Goal: Task Accomplishment & Management: Manage account settings

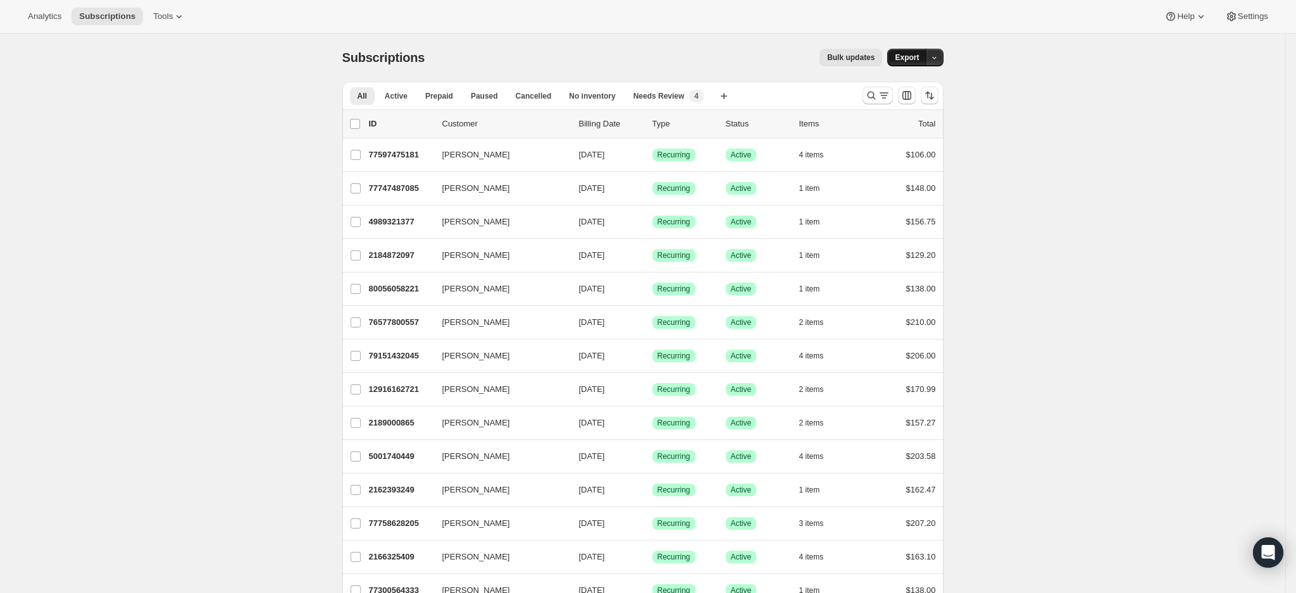
click at [902, 58] on span "Export" at bounding box center [907, 58] width 24 height 10
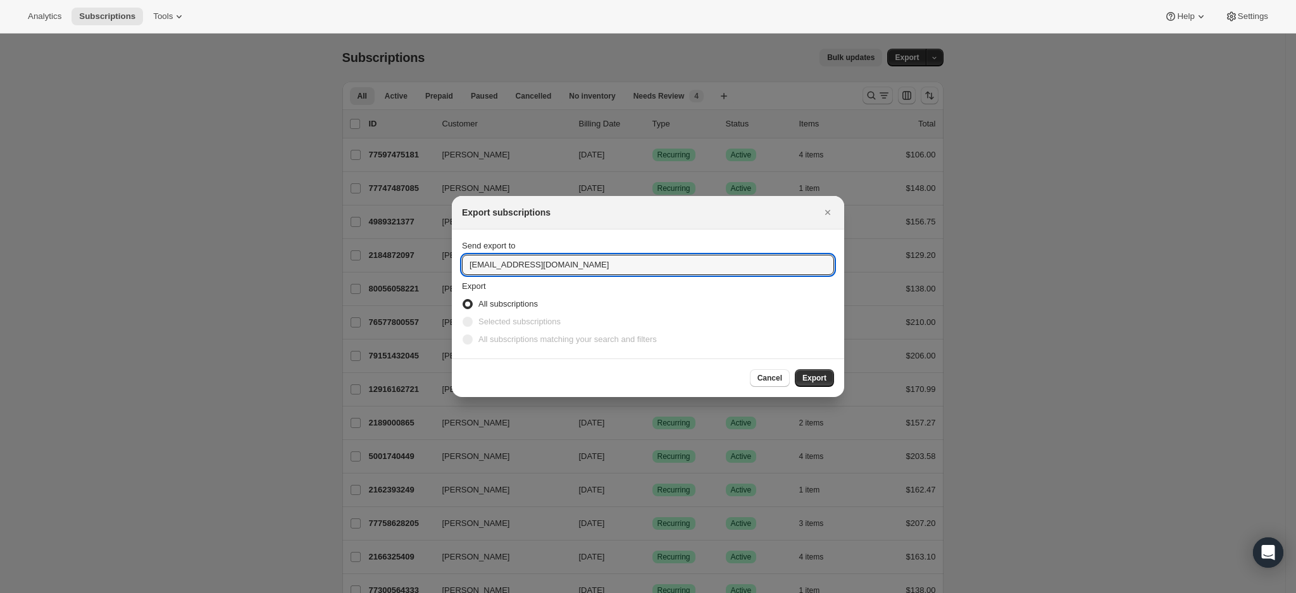
drag, startPoint x: 500, startPoint y: 263, endPoint x: 444, endPoint y: 263, distance: 56.3
type input "[EMAIL_ADDRESS][DOMAIN_NAME]"
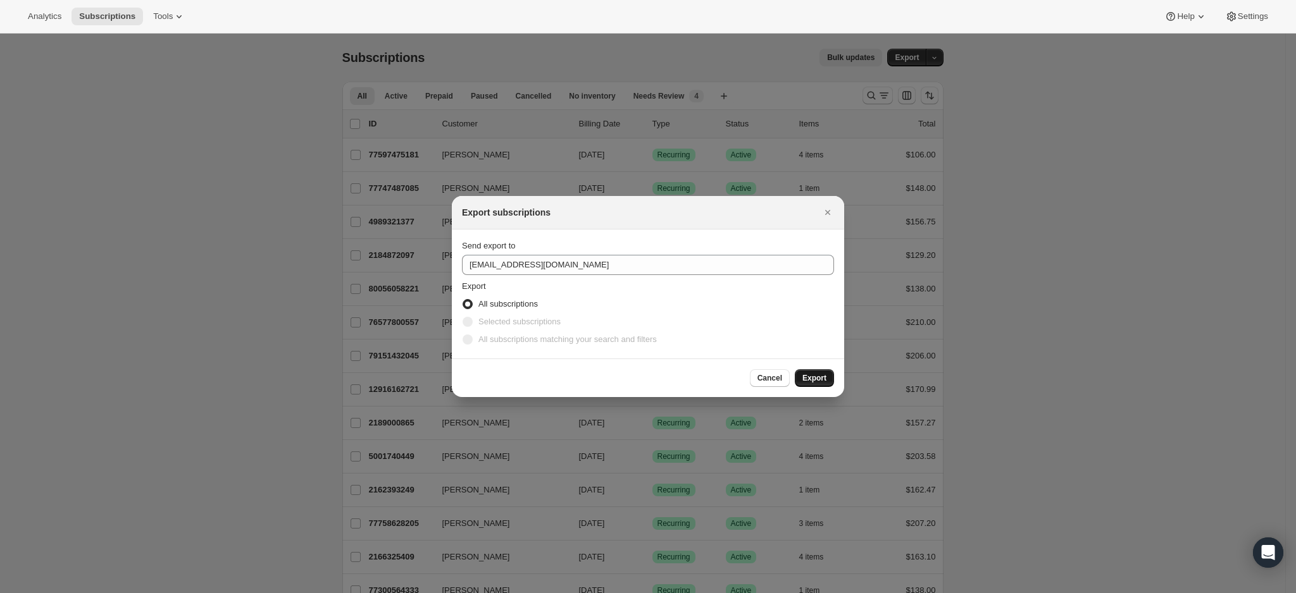
click at [814, 375] on span "Export" at bounding box center [814, 378] width 24 height 10
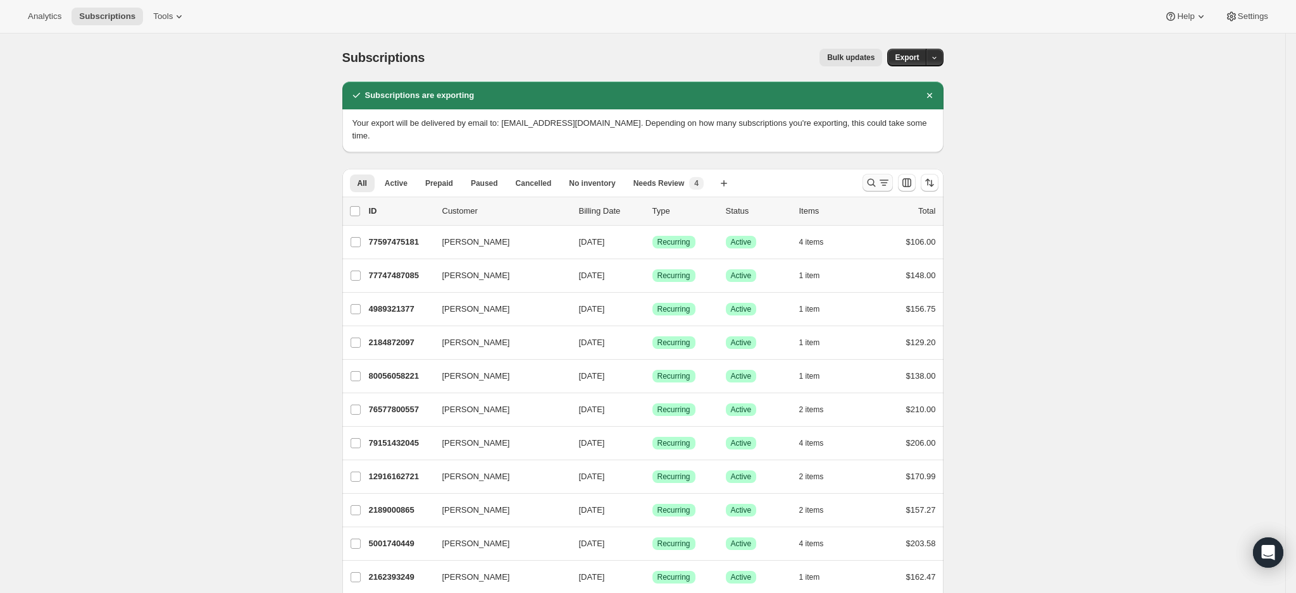
click at [875, 178] on icon "Search and filter results" at bounding box center [871, 182] width 8 height 8
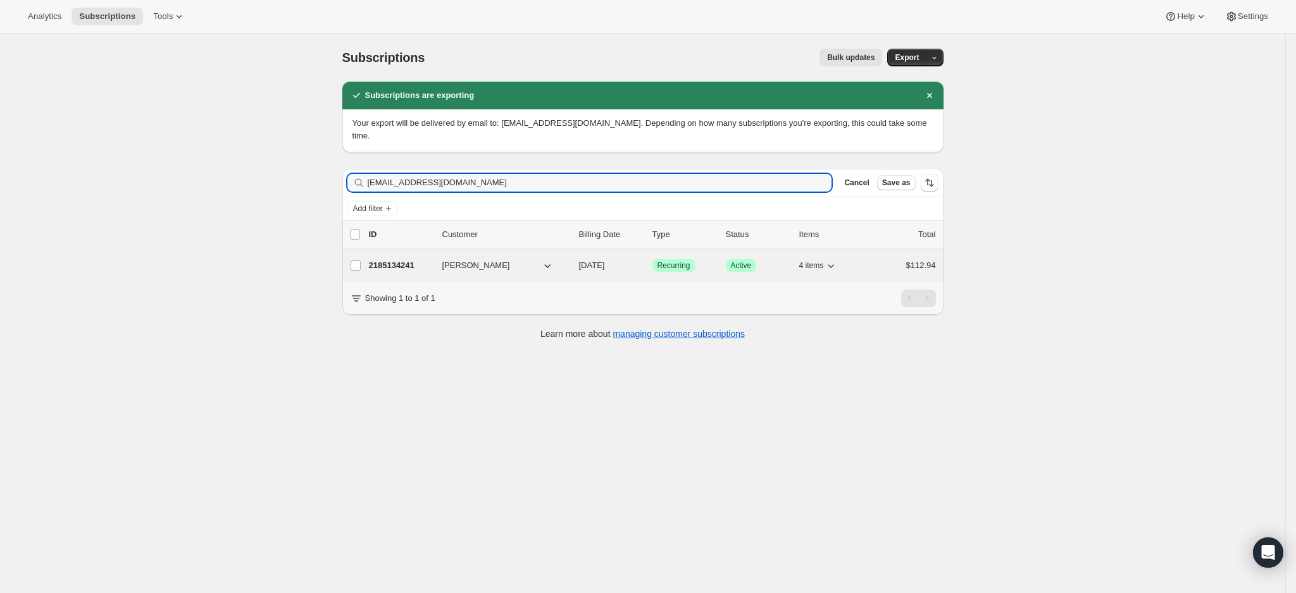
type input "[EMAIL_ADDRESS][DOMAIN_NAME]"
click at [404, 259] on p "2185134241" at bounding box center [400, 265] width 63 height 13
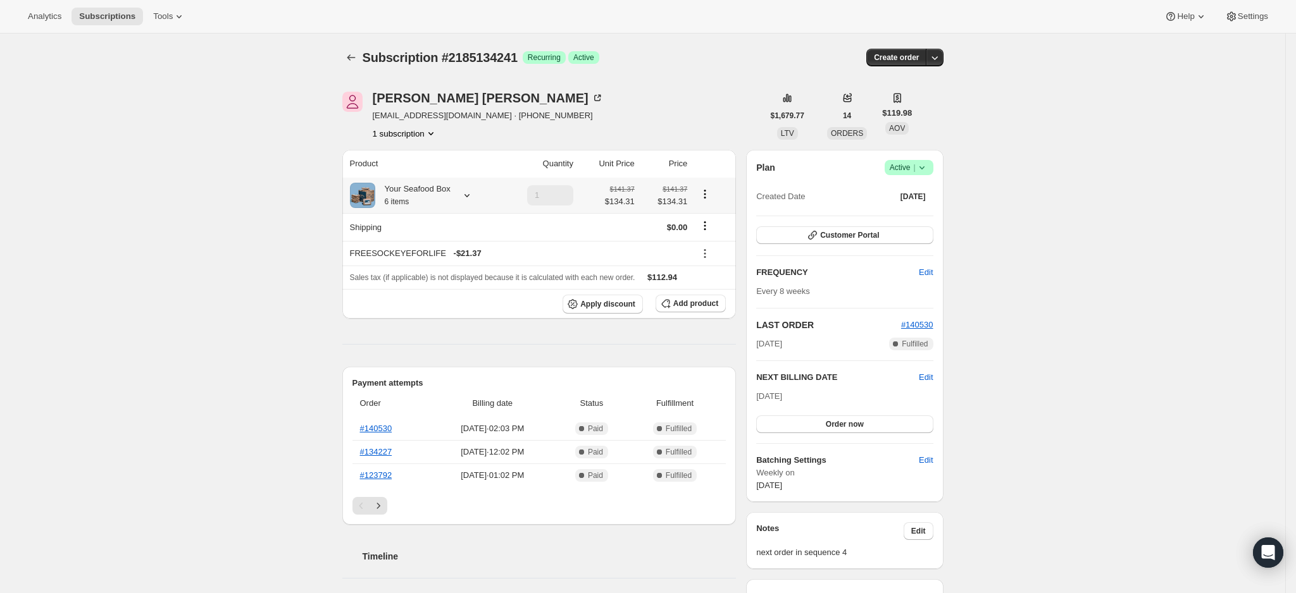
click at [462, 192] on div at bounding box center [465, 195] width 18 height 13
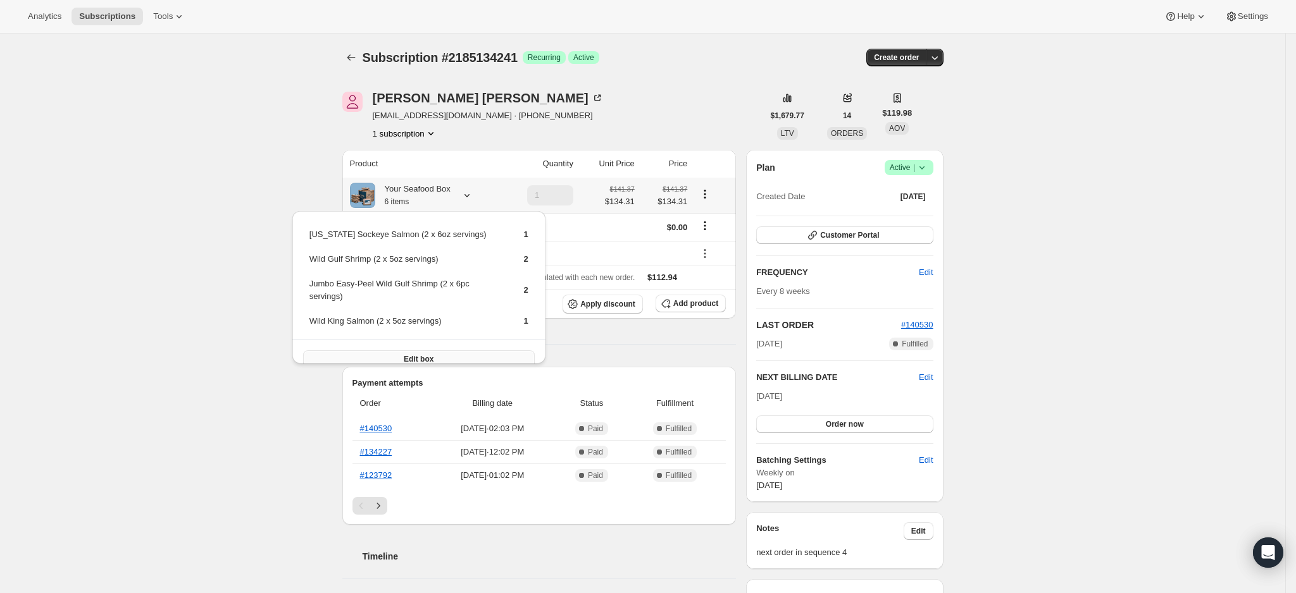
click at [423, 354] on span "Edit box" at bounding box center [419, 359] width 30 height 10
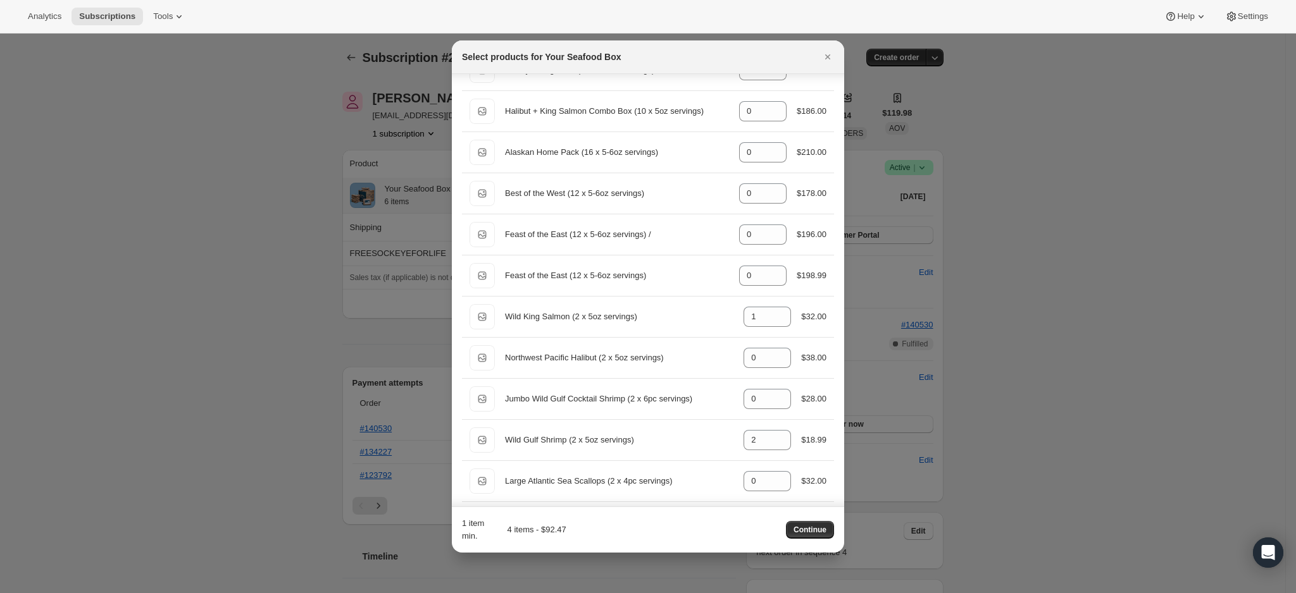
scroll to position [380, 0]
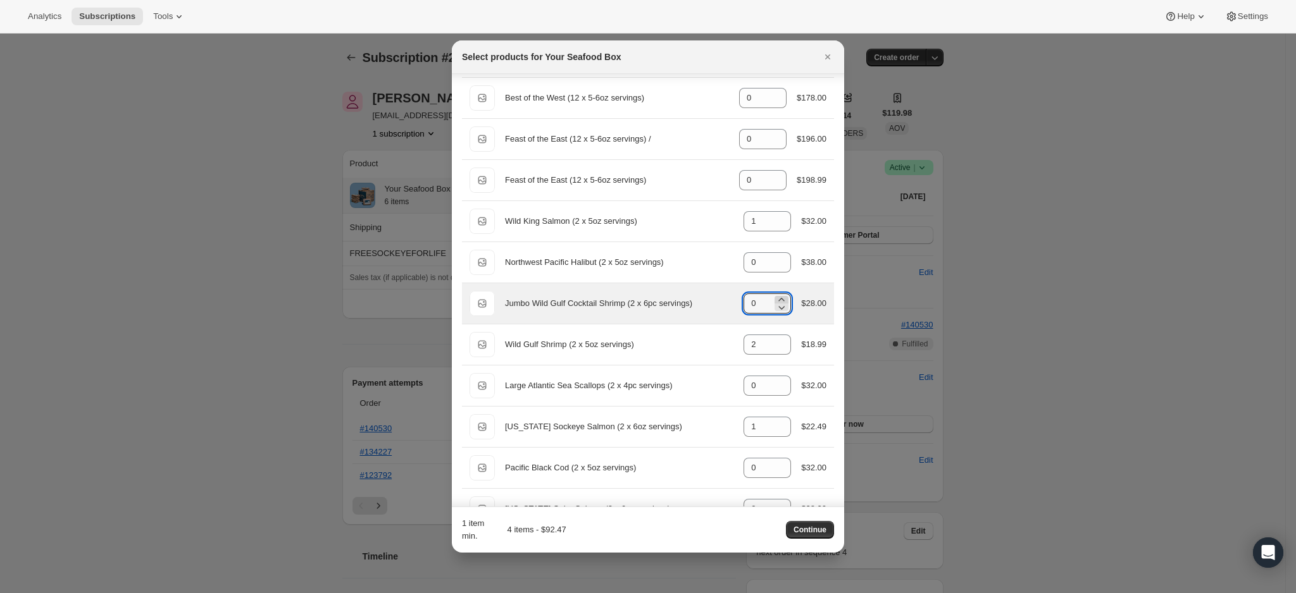
click at [775, 299] on icon ":res:" at bounding box center [781, 300] width 13 height 13
type input "2"
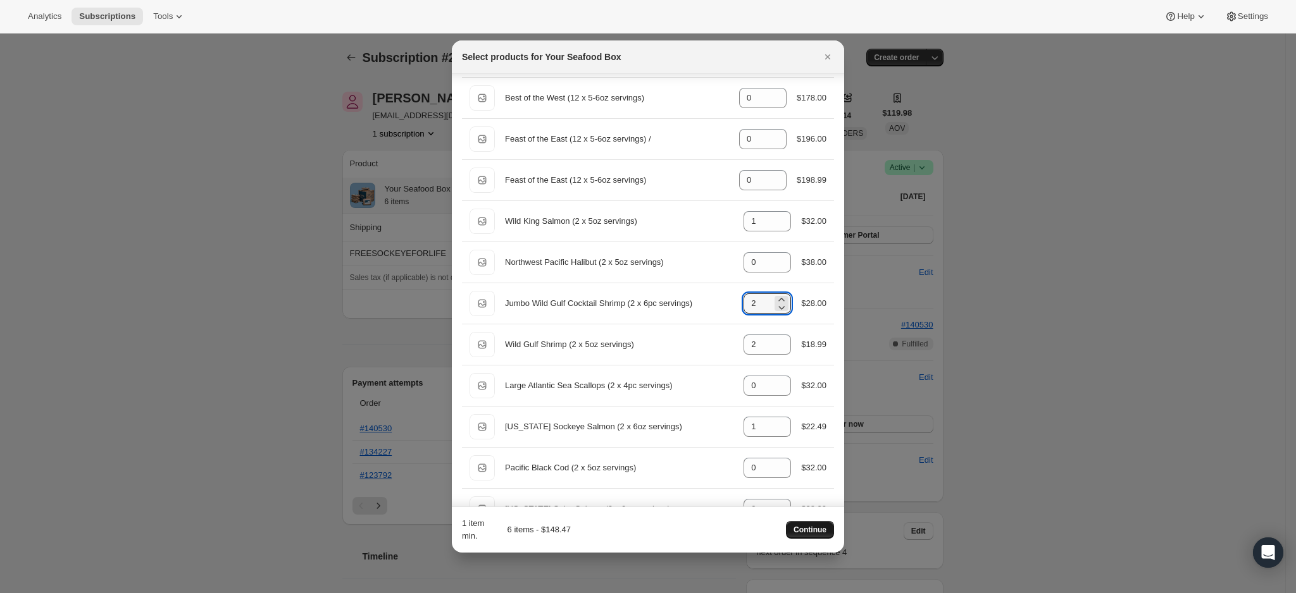
click at [811, 528] on span "Continue" at bounding box center [809, 530] width 33 height 10
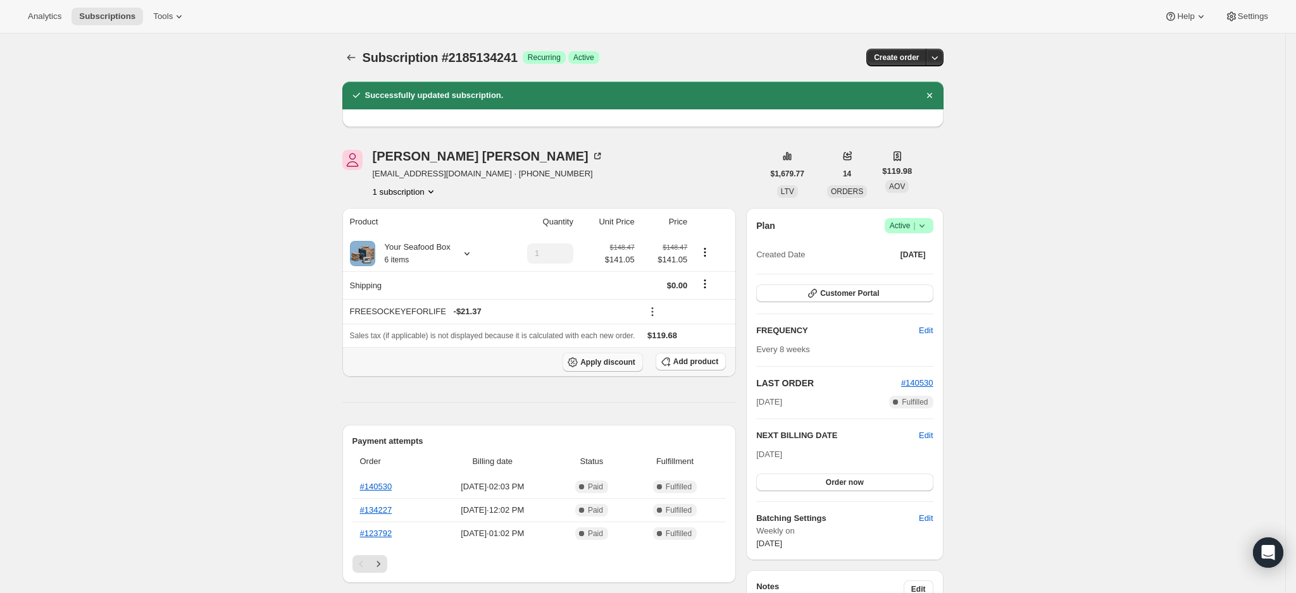
click at [617, 360] on span "Apply discount" at bounding box center [607, 362] width 55 height 10
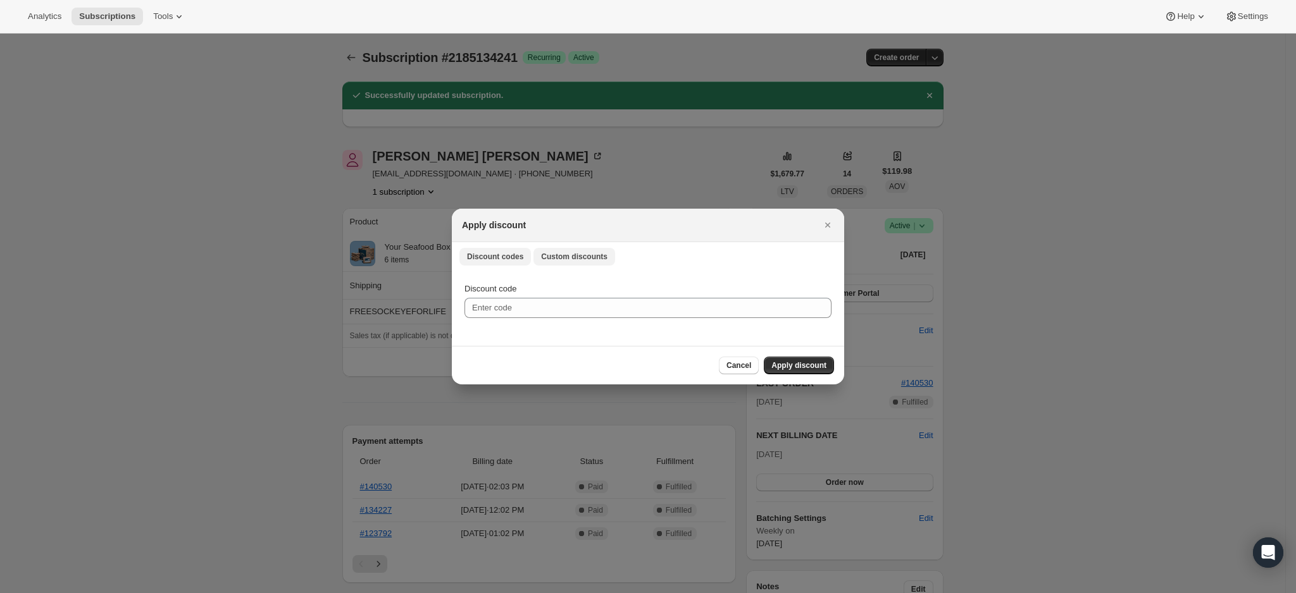
click at [573, 262] on button "Custom discounts" at bounding box center [574, 257] width 82 height 18
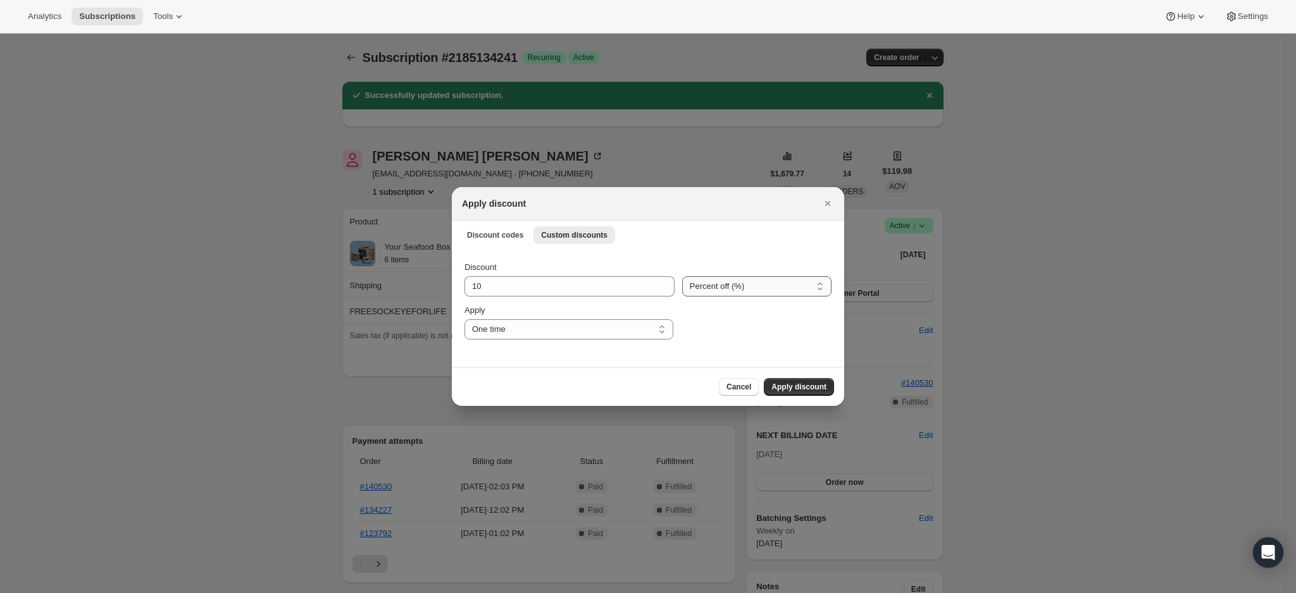
click at [694, 289] on select "Percent off (%) Amount off ($)" at bounding box center [756, 286] width 149 height 20
select select "fixed"
click at [682, 276] on select "Percent off (%) Amount off ($)" at bounding box center [756, 286] width 149 height 20
click at [573, 296] on input "10" at bounding box center [560, 286] width 192 height 20
click at [569, 289] on input "10" at bounding box center [560, 286] width 192 height 20
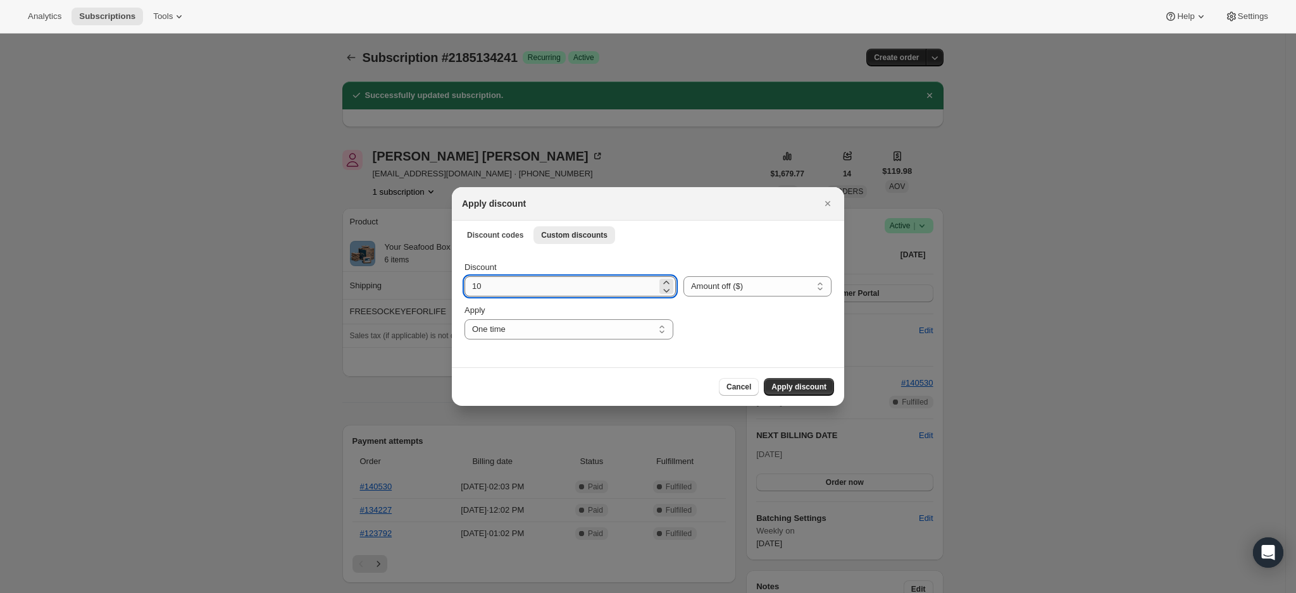
click at [569, 289] on input "10" at bounding box center [560, 286] width 192 height 20
type input "8"
click at [692, 326] on div ":rid:" at bounding box center [756, 321] width 151 height 35
click at [790, 381] on button "Apply discount" at bounding box center [799, 387] width 70 height 18
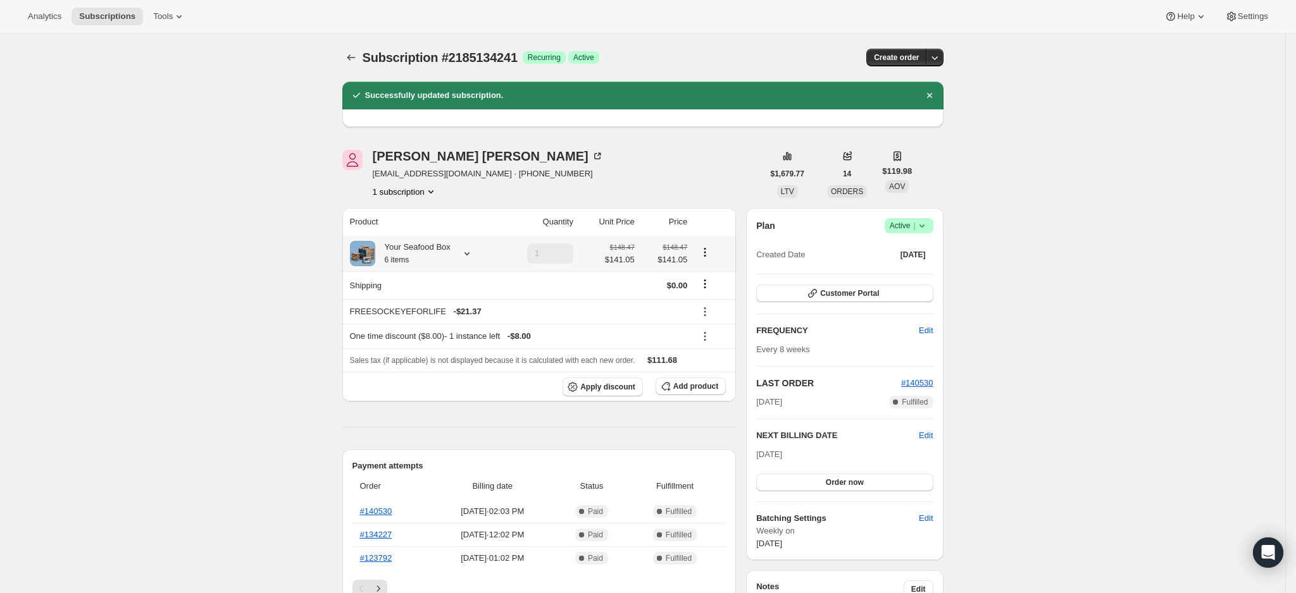
click at [450, 255] on div "Your Seafood Box 6 items" at bounding box center [412, 253] width 75 height 25
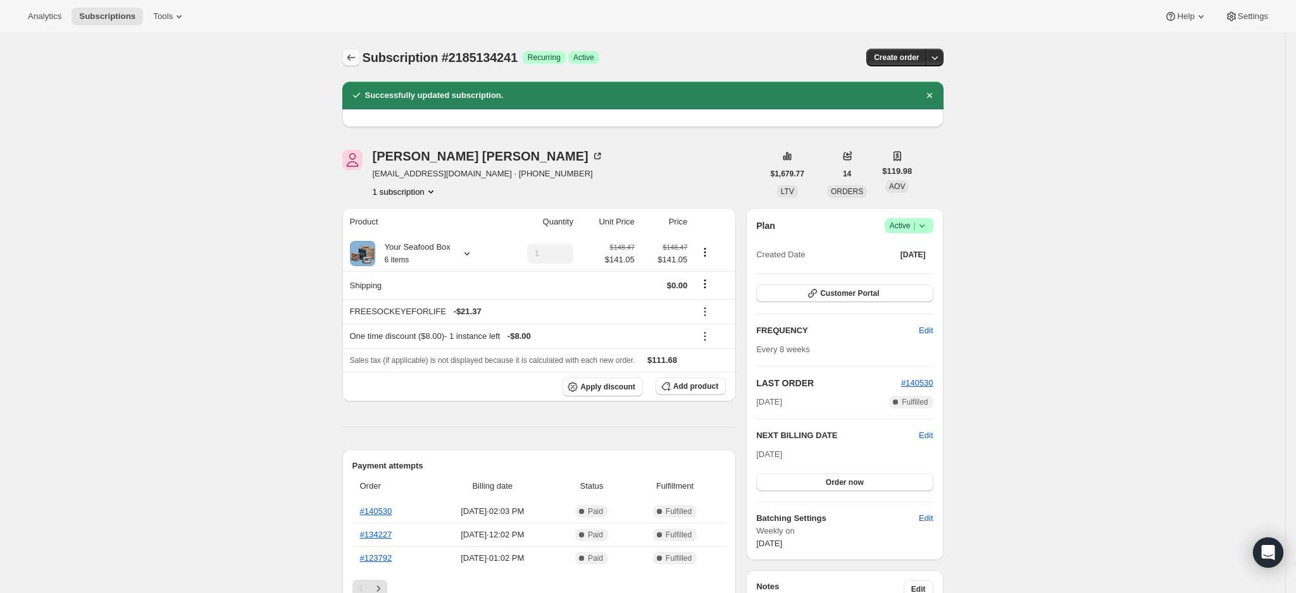
click at [351, 51] on button "Subscriptions" at bounding box center [351, 58] width 18 height 18
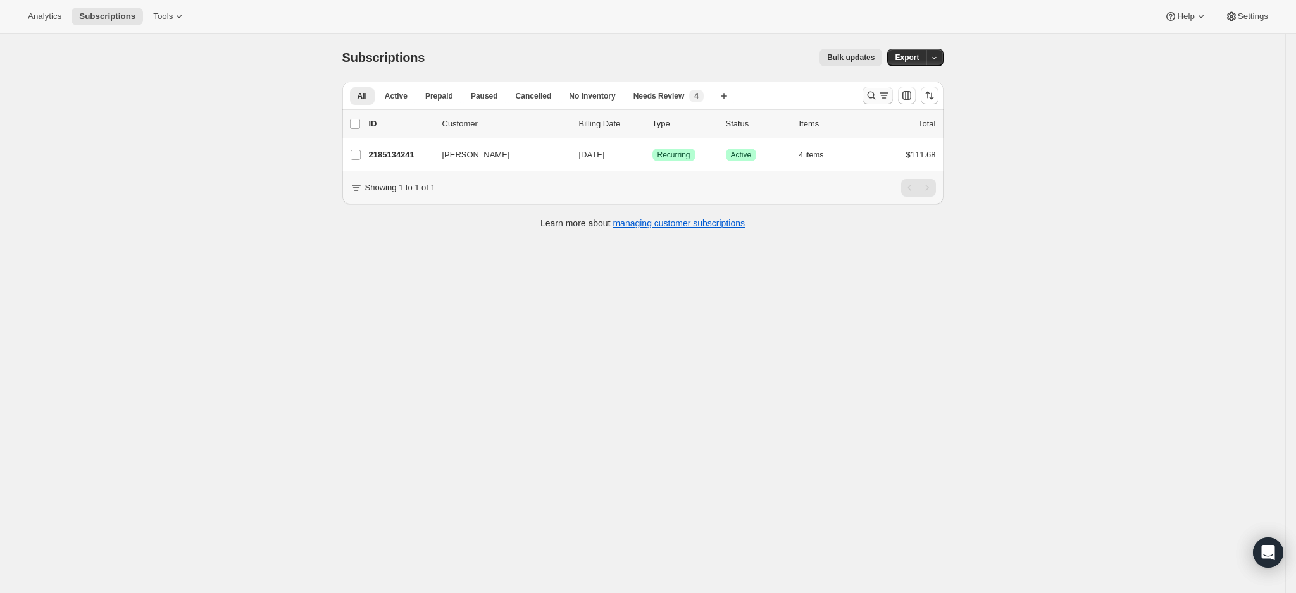
click at [871, 92] on icon "Search and filter results" at bounding box center [871, 95] width 13 height 13
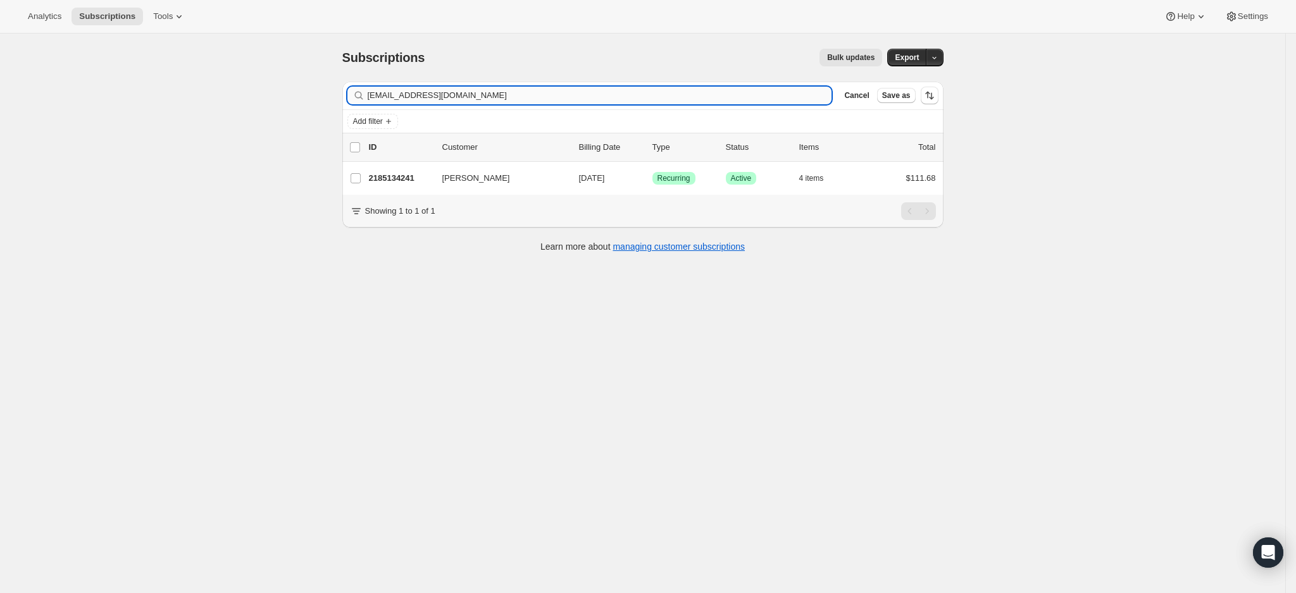
click at [643, 100] on input "[EMAIL_ADDRESS][DOMAIN_NAME]" at bounding box center [600, 96] width 464 height 18
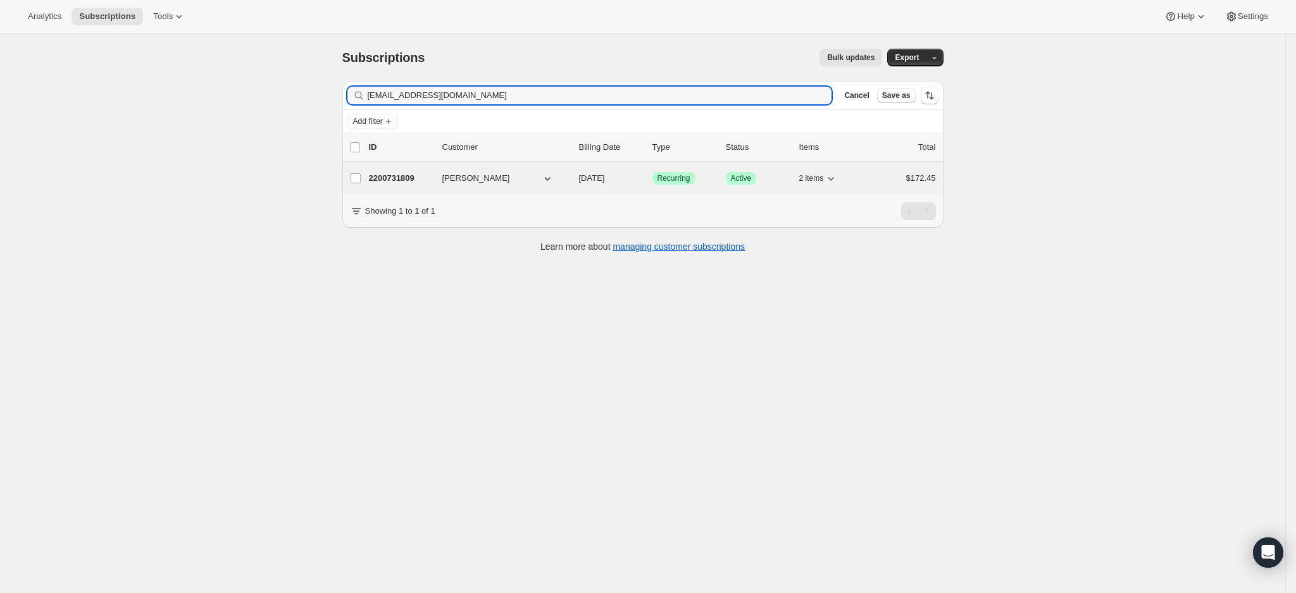
type input "[EMAIL_ADDRESS][DOMAIN_NAME]"
click at [405, 176] on p "2200731809" at bounding box center [400, 178] width 63 height 13
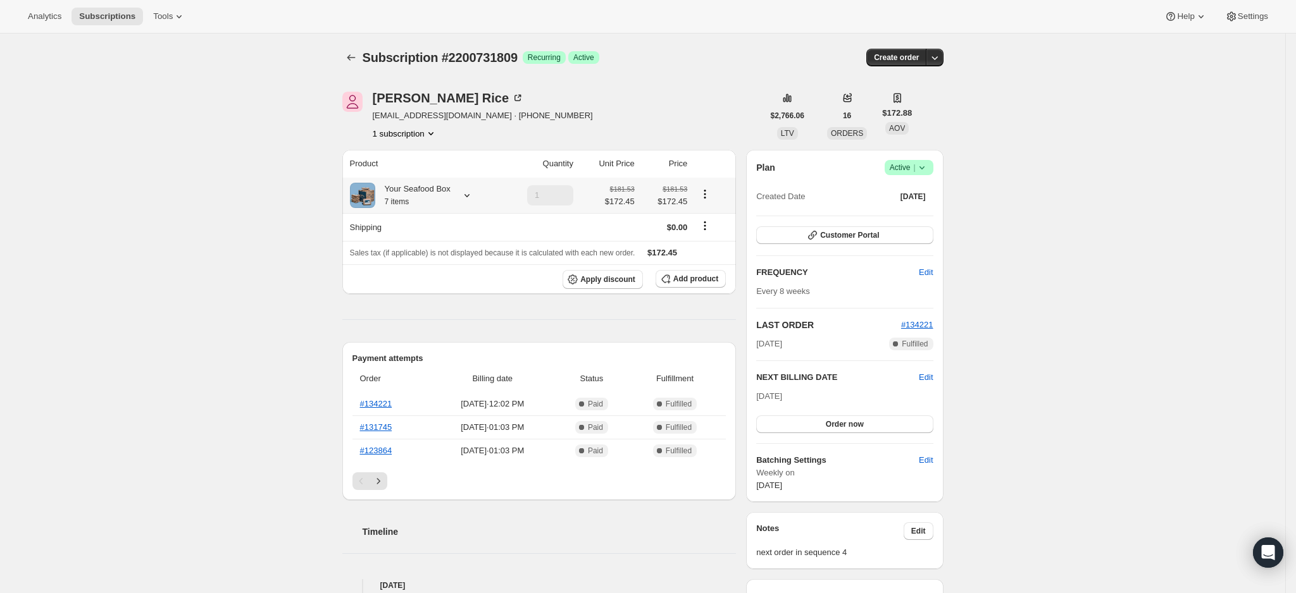
click at [454, 186] on div "Your Seafood Box 7 items" at bounding box center [423, 195] width 147 height 25
click at [468, 194] on icon at bounding box center [466, 195] width 5 height 3
click at [426, 305] on span "Edit box" at bounding box center [419, 310] width 30 height 10
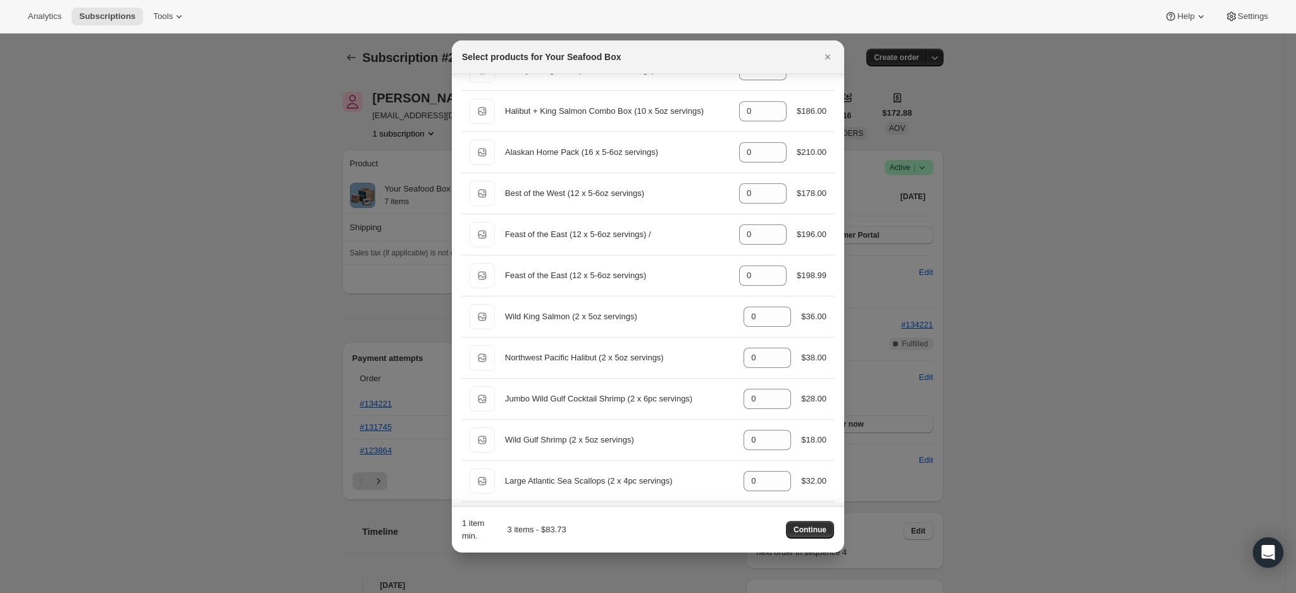
scroll to position [380, 0]
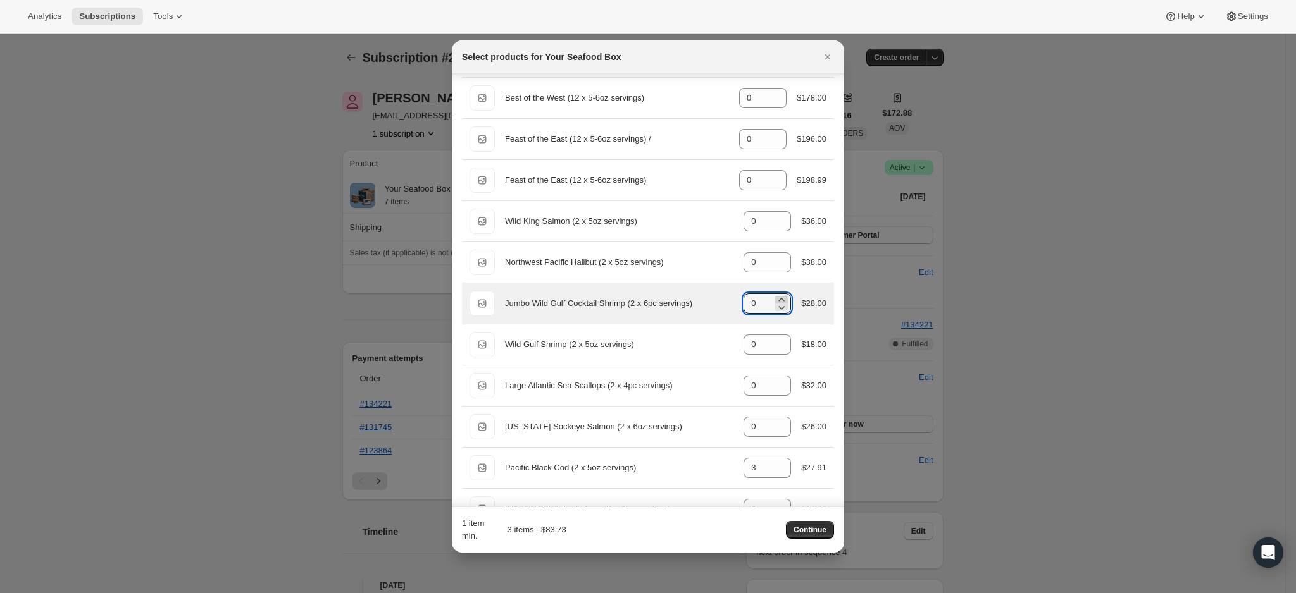
click at [776, 299] on icon ":rt8:" at bounding box center [781, 300] width 13 height 13
type input "4"
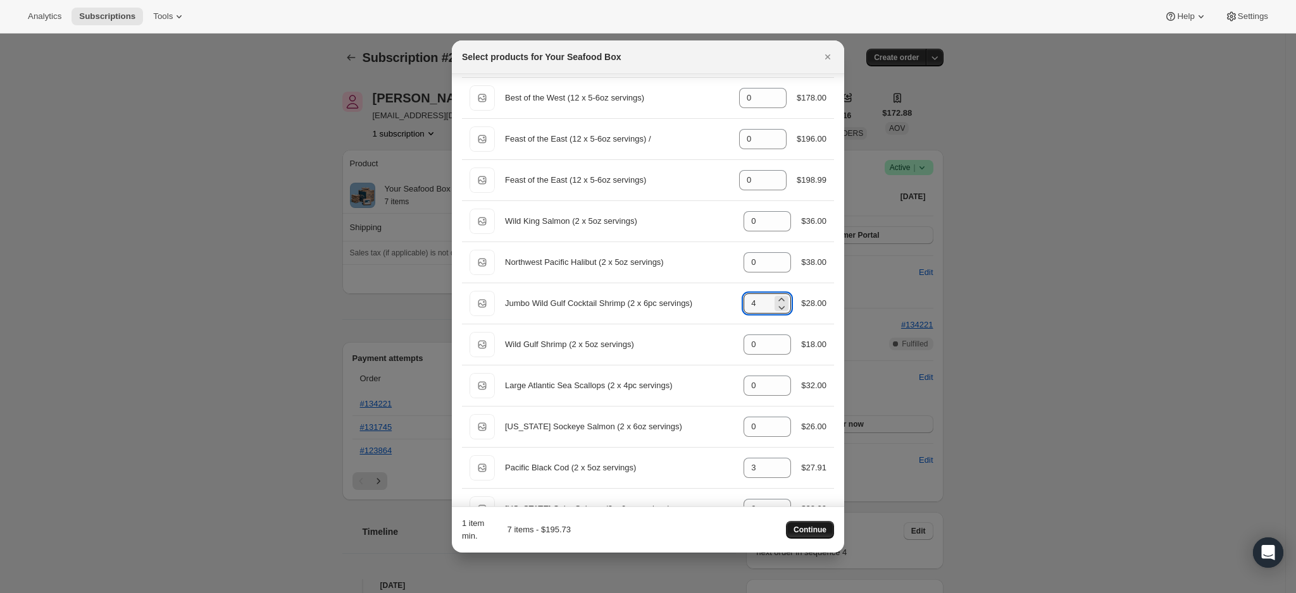
click at [810, 525] on span "Continue" at bounding box center [809, 530] width 33 height 10
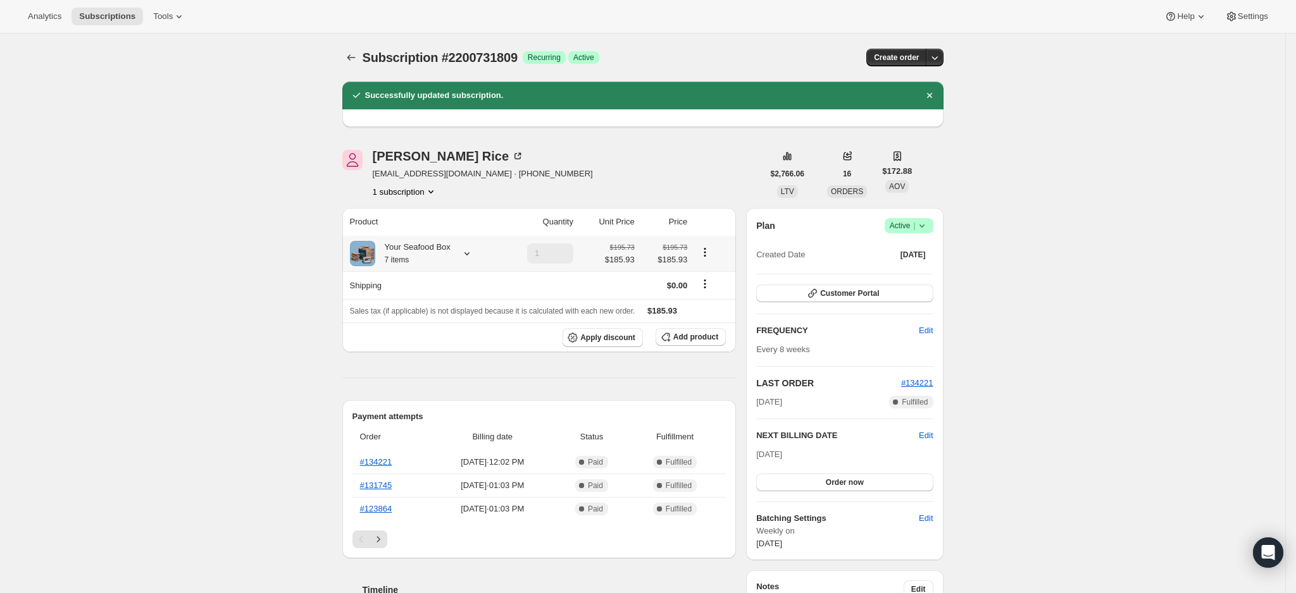
click at [471, 248] on icon at bounding box center [467, 253] width 13 height 13
click at [174, 247] on div "Subscription #2200731809. This page is ready Subscription #2200731809 Success R…" at bounding box center [642, 567] width 1285 height 1066
click at [614, 335] on span "Apply discount" at bounding box center [607, 338] width 55 height 10
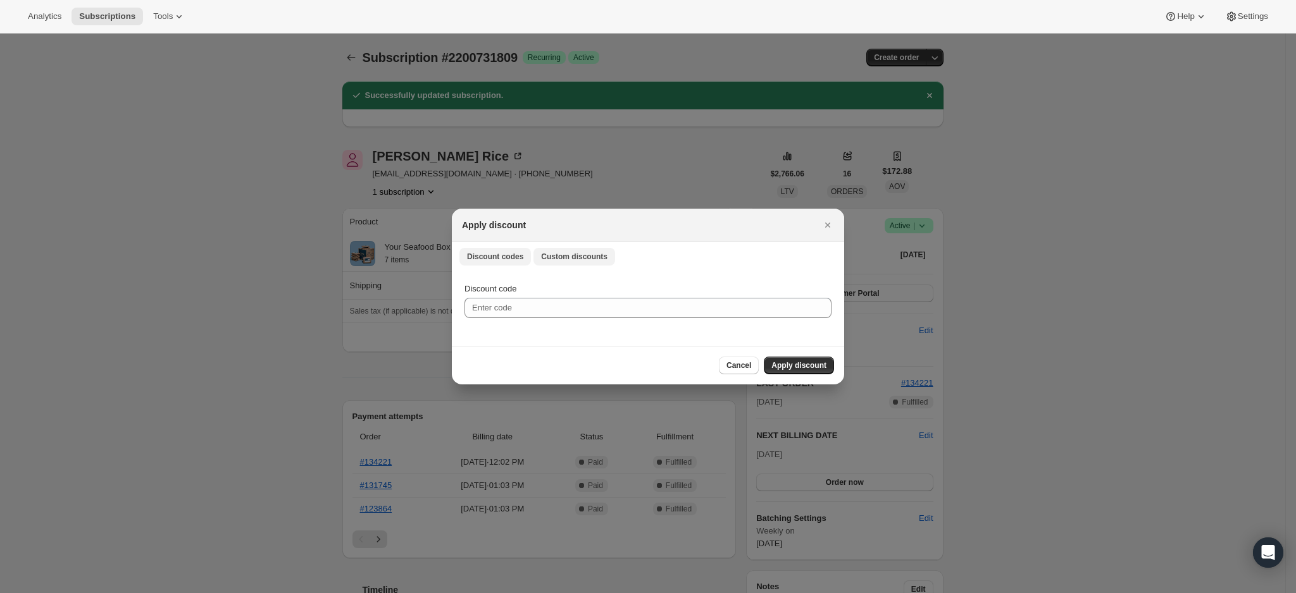
click at [601, 263] on button "Custom discounts" at bounding box center [574, 257] width 82 height 18
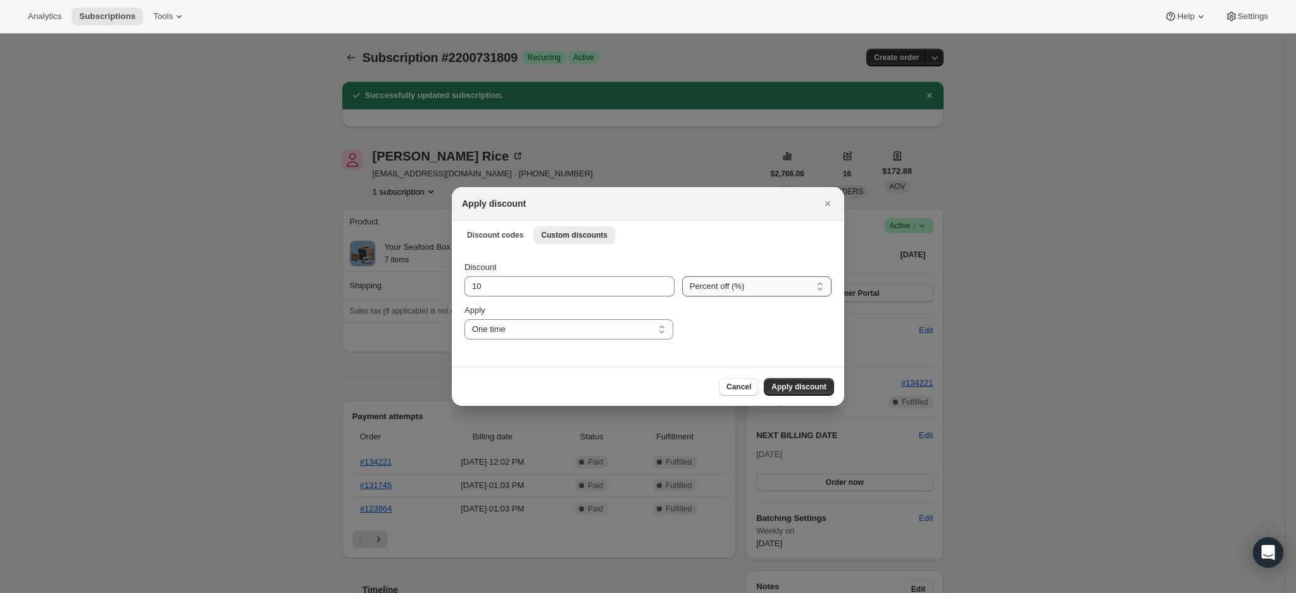
click at [783, 284] on select "Percent off (%) Amount off ($)" at bounding box center [756, 286] width 149 height 20
select select "fixed"
click at [682, 276] on select "Percent off (%) Amount off ($)" at bounding box center [756, 286] width 149 height 20
click at [557, 285] on input "10" at bounding box center [560, 286] width 192 height 20
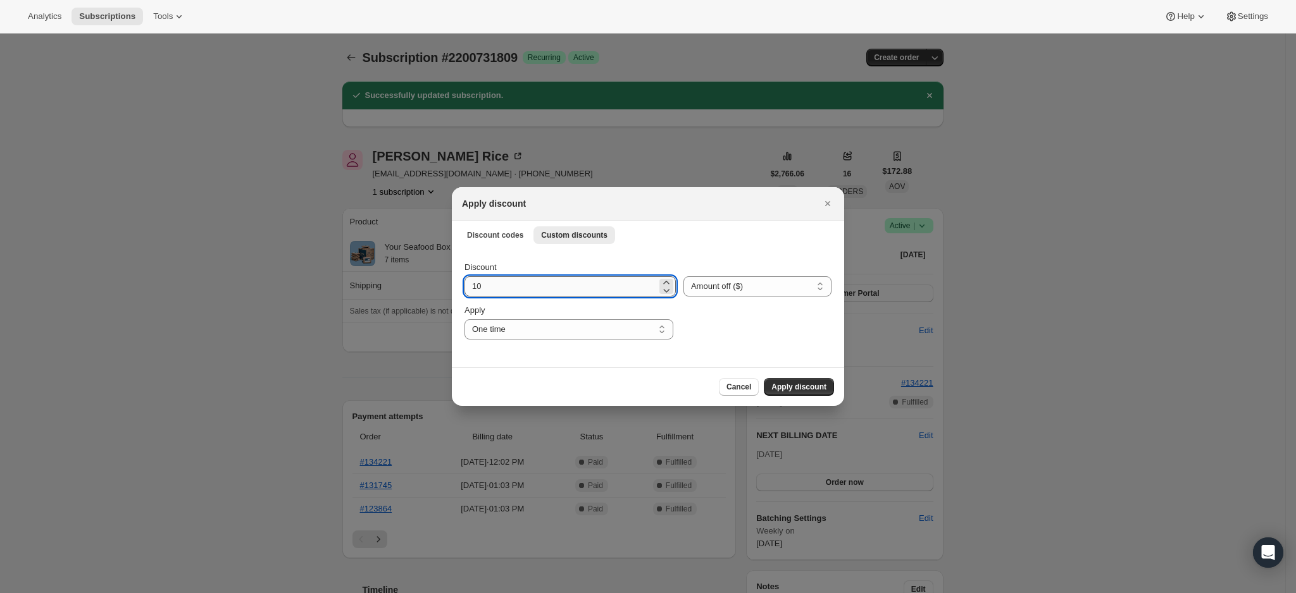
click at [557, 285] on input "10" at bounding box center [560, 286] width 192 height 20
type input "16"
click at [605, 355] on div "Discount 16 Percent off (%) Amount off ($) Amount off ($) Apply One time Specif…" at bounding box center [648, 308] width 392 height 119
click at [796, 388] on span "Apply discount" at bounding box center [798, 387] width 55 height 10
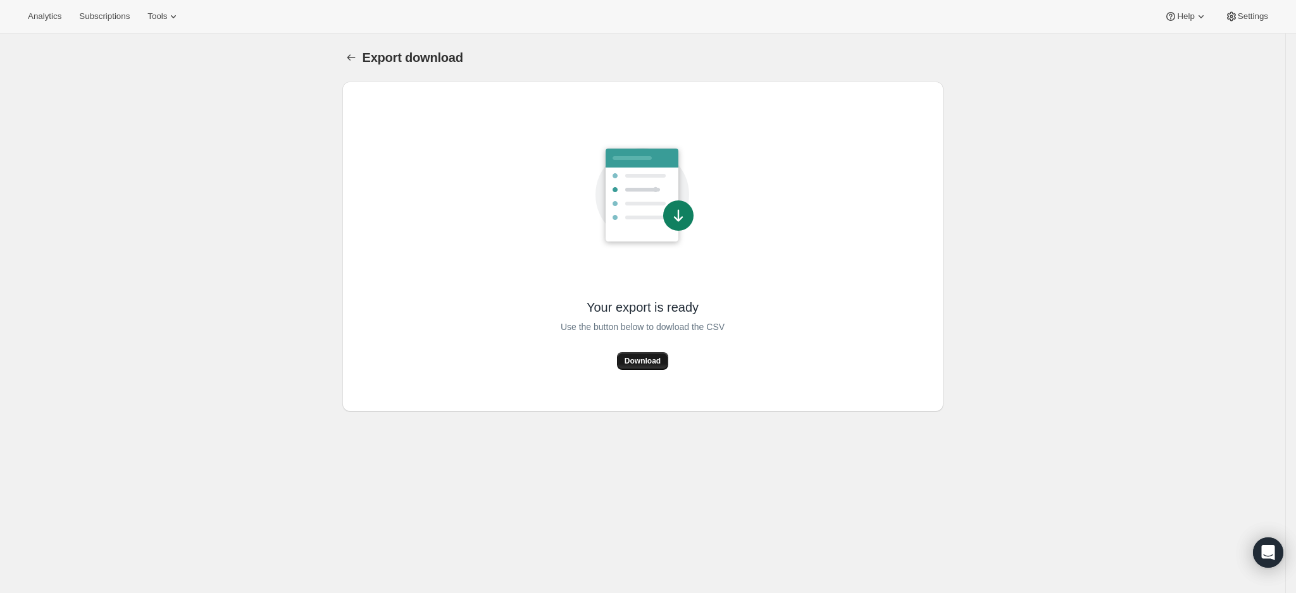
click at [637, 361] on span "Download" at bounding box center [642, 361] width 36 height 10
